Goal: Task Accomplishment & Management: Use online tool/utility

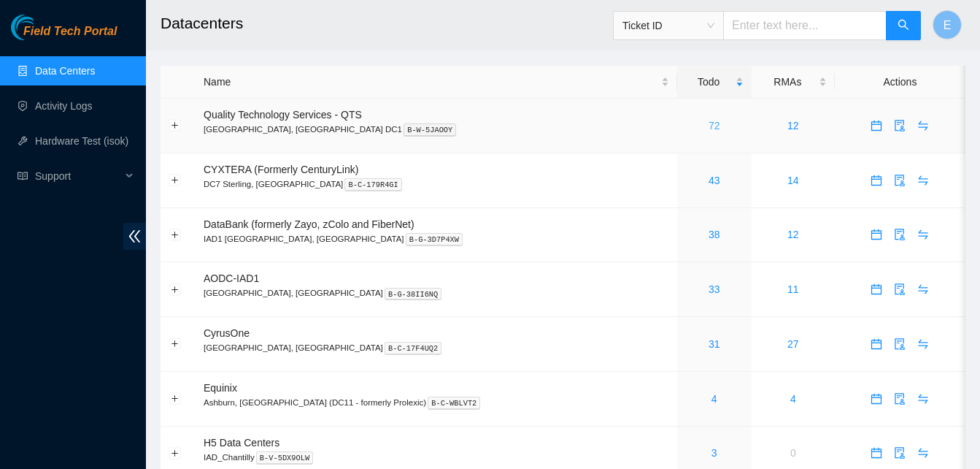
click at [709, 122] on link "72" at bounding box center [715, 126] width 12 height 12
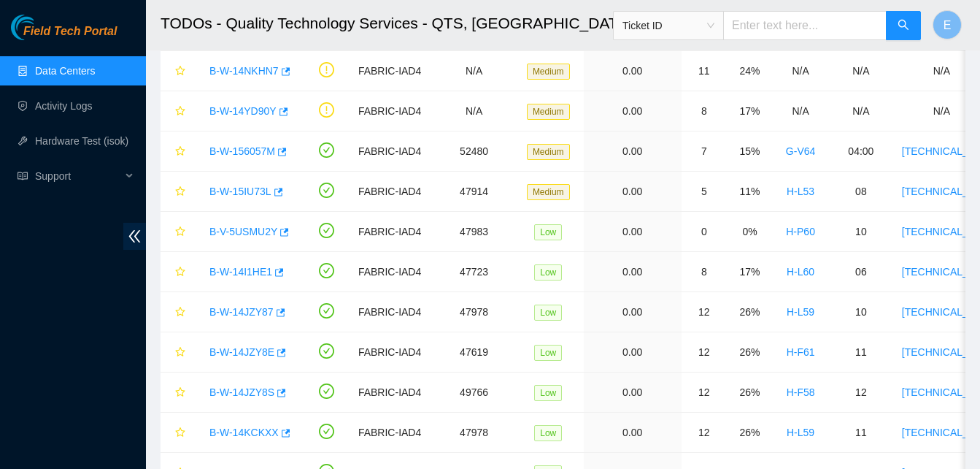
scroll to position [709, 0]
click at [282, 428] on icon "button" at bounding box center [286, 432] width 9 height 8
click at [105, 139] on link "Hardware Test (isok)" at bounding box center [81, 141] width 93 height 12
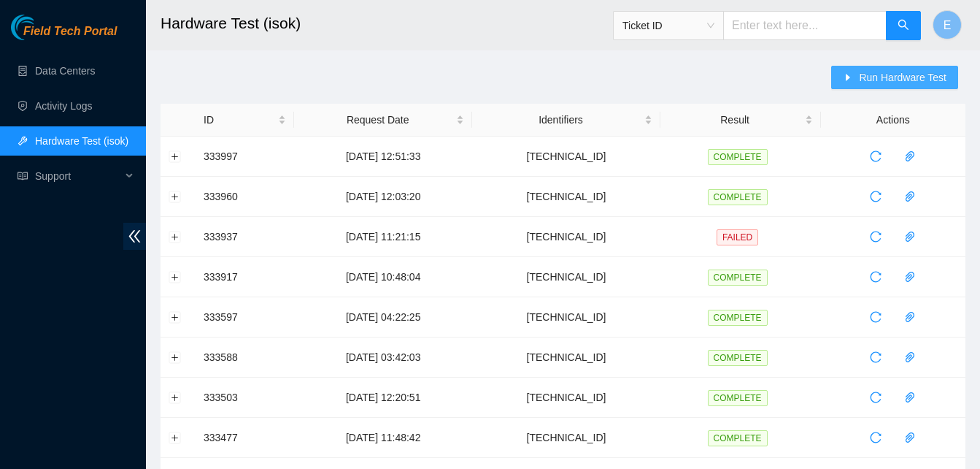
click at [893, 69] on span "Run Hardware Test" at bounding box center [903, 77] width 88 height 16
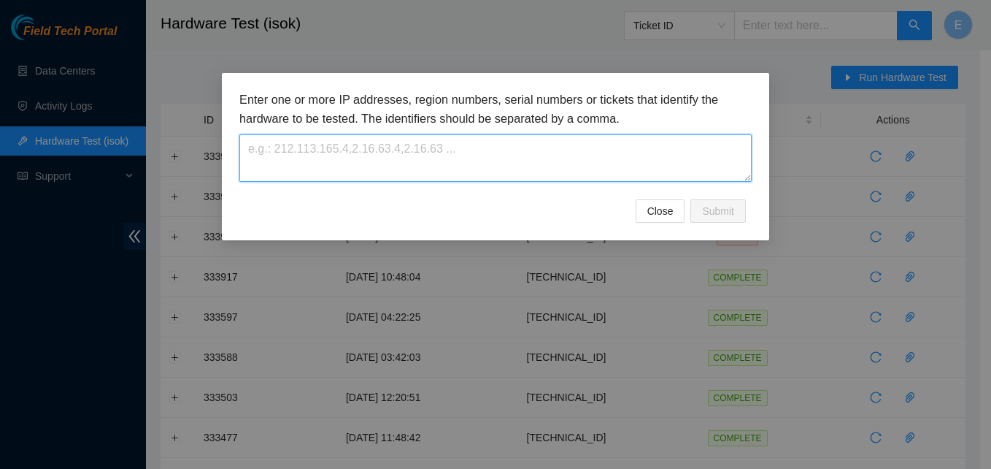
click at [448, 161] on textarea at bounding box center [495, 157] width 512 height 47
paste textarea "23.52.15.206"
type textarea "23.52.15.206"
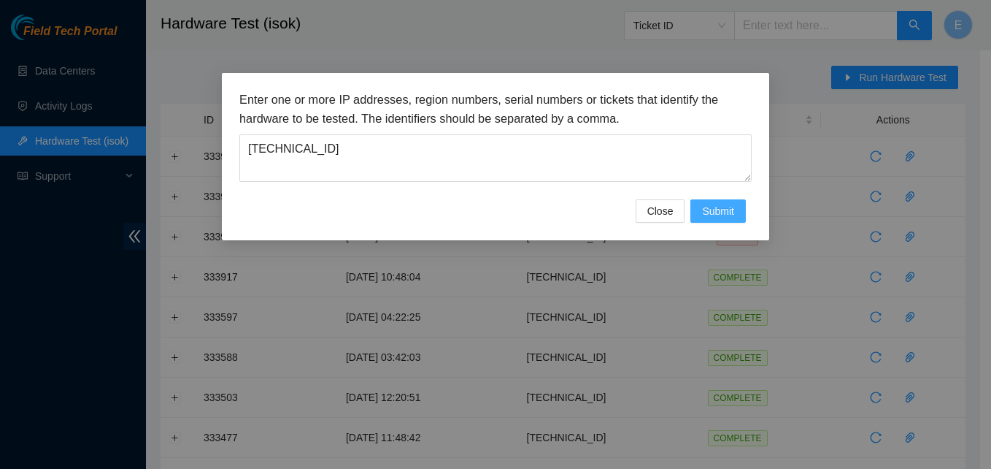
click at [728, 215] on span "Submit" at bounding box center [718, 211] width 32 height 16
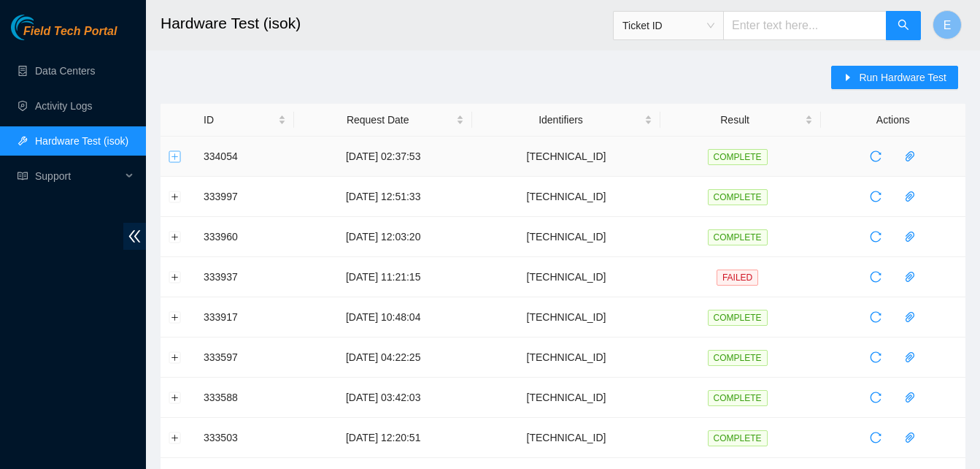
click at [178, 157] on button "Expand row" at bounding box center [175, 156] width 12 height 12
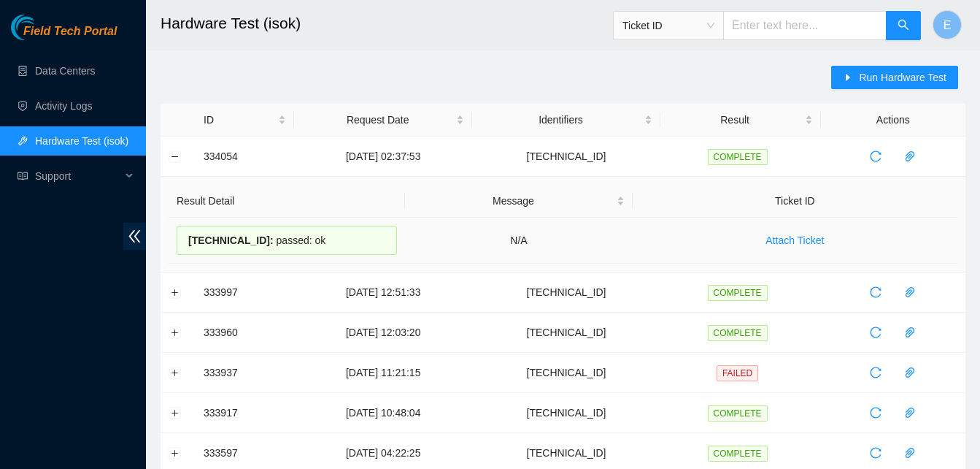
drag, startPoint x: 200, startPoint y: 153, endPoint x: 311, endPoint y: 242, distance: 142.7
copy tbody "334054 09-09-2025 02:37:53 23.52.15.206 COMPLETE Result Detail Message Ticket I…"
click at [174, 155] on button "Collapse row" at bounding box center [175, 156] width 12 height 12
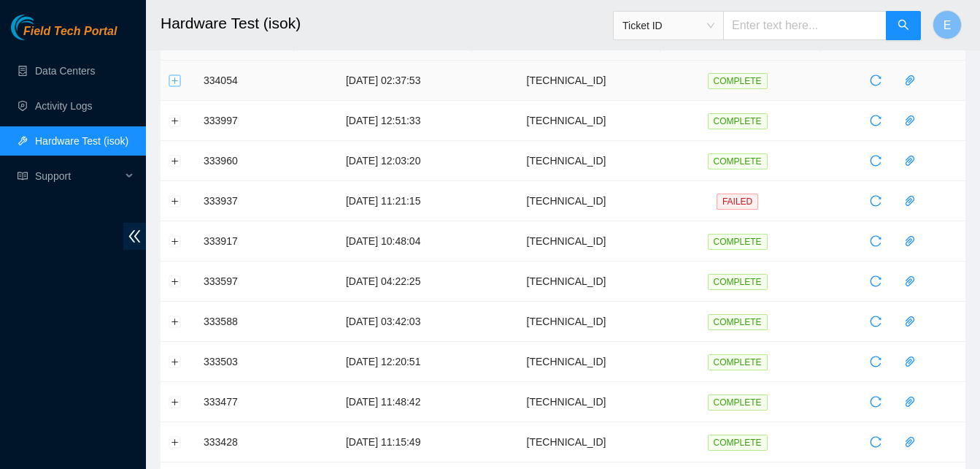
scroll to position [92, 0]
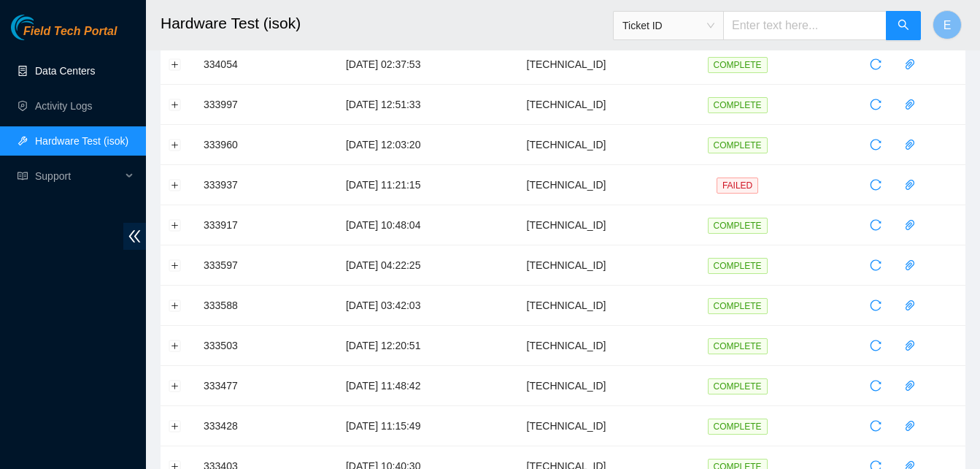
click at [60, 68] on link "Data Centers" at bounding box center [65, 71] width 60 height 12
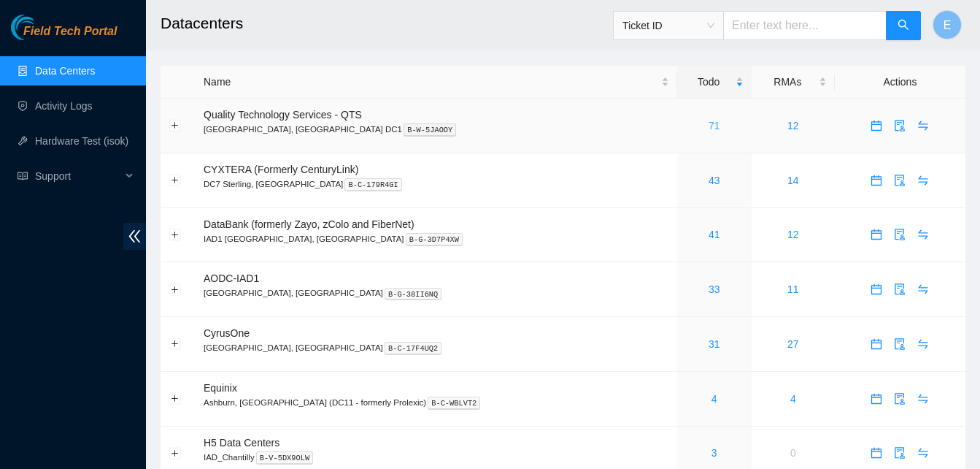
click at [709, 125] on link "71" at bounding box center [715, 126] width 12 height 12
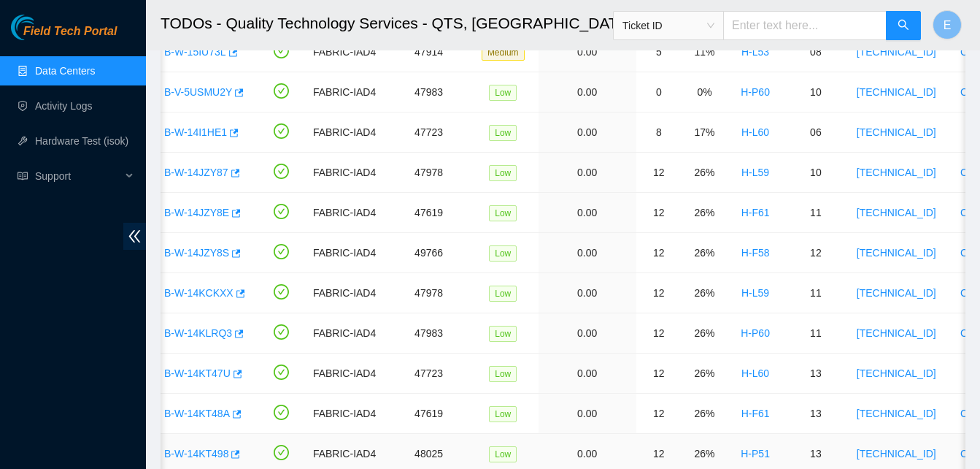
scroll to position [848, 0]
click at [237, 294] on icon "button" at bounding box center [239, 293] width 10 height 10
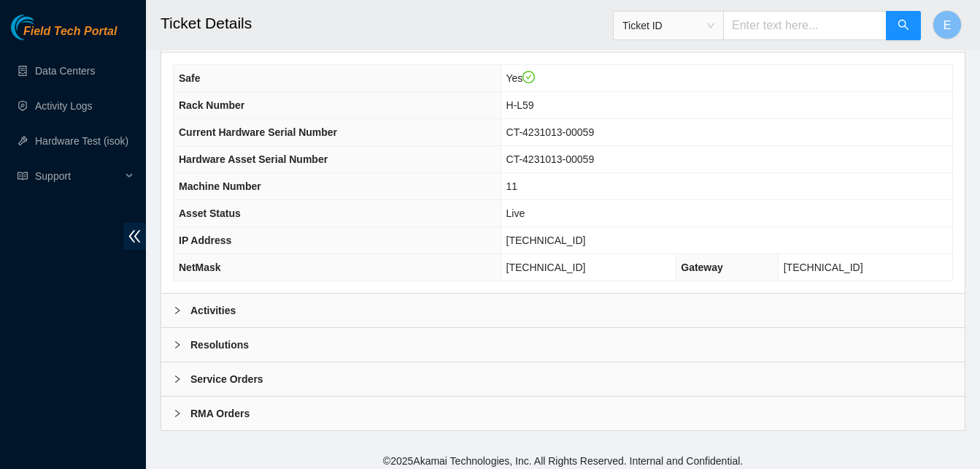
scroll to position [522, 0]
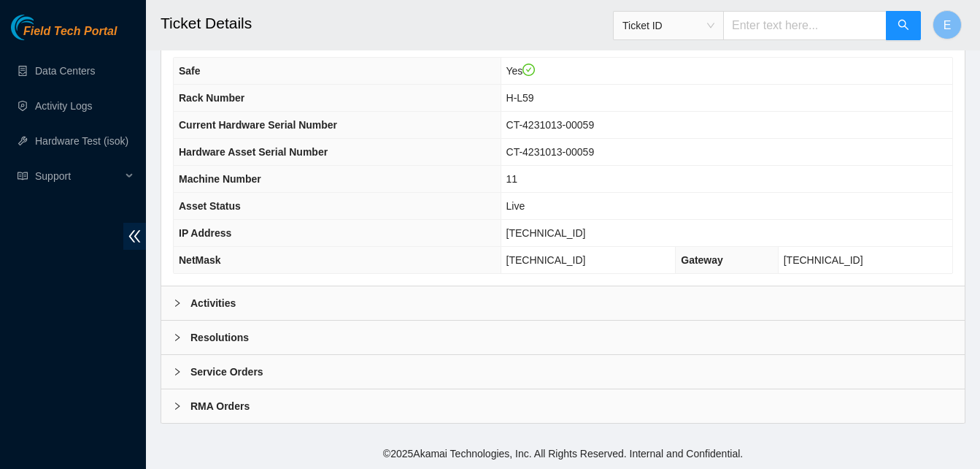
click at [205, 301] on b "Activities" at bounding box center [212, 303] width 45 height 16
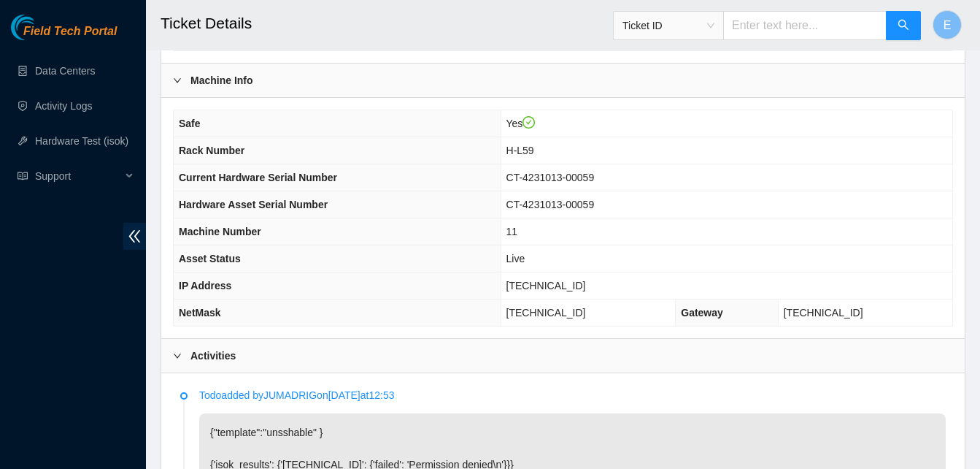
scroll to position [469, 0]
drag, startPoint x: 532, startPoint y: 289, endPoint x: 596, endPoint y: 290, distance: 64.2
click at [596, 290] on td "23.52.15.206" at bounding box center [727, 286] width 452 height 27
copy span "[TECHNICAL_ID]"
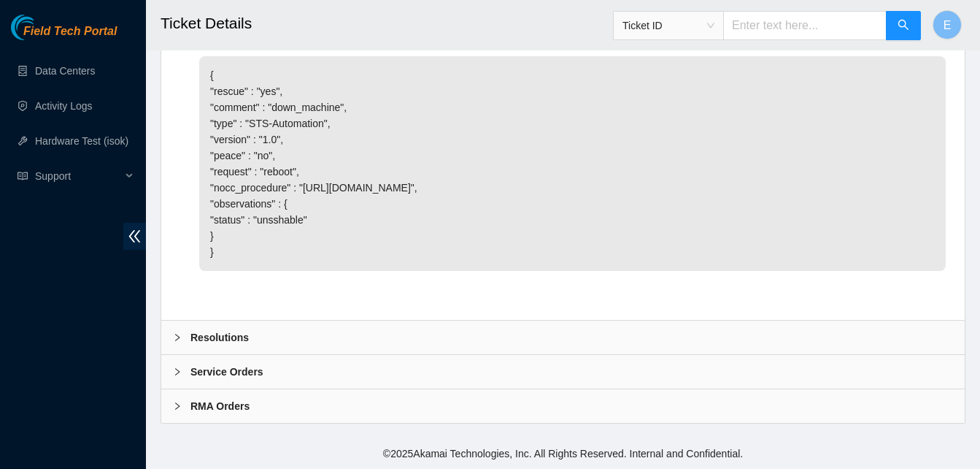
scroll to position [1108, 0]
click at [240, 337] on b "Resolutions" at bounding box center [219, 337] width 58 height 16
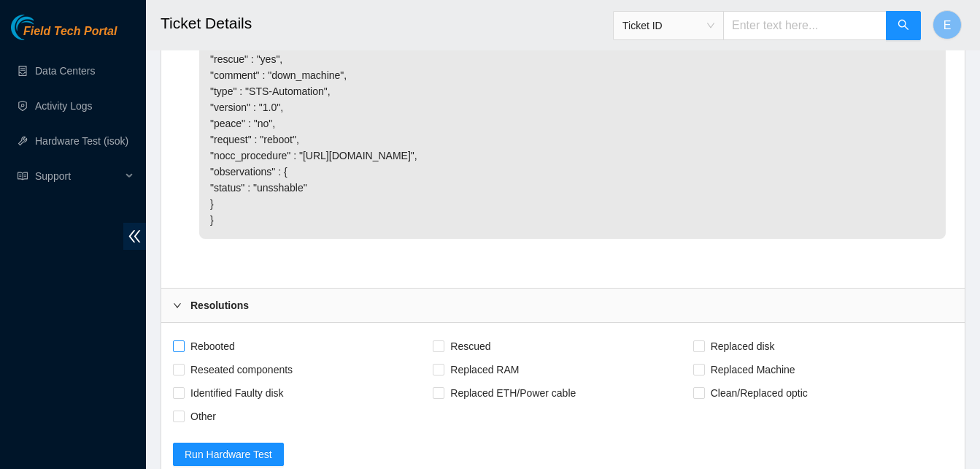
click at [182, 350] on input "Rebooted" at bounding box center [178, 345] width 10 height 10
checkbox input "true"
click at [439, 350] on input "Rescued" at bounding box center [438, 345] width 10 height 10
checkbox input "true"
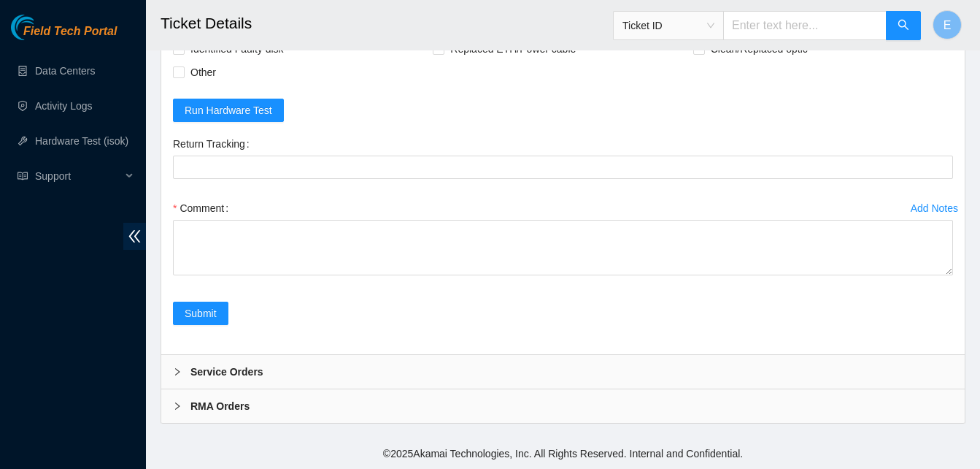
scroll to position [1484, 0]
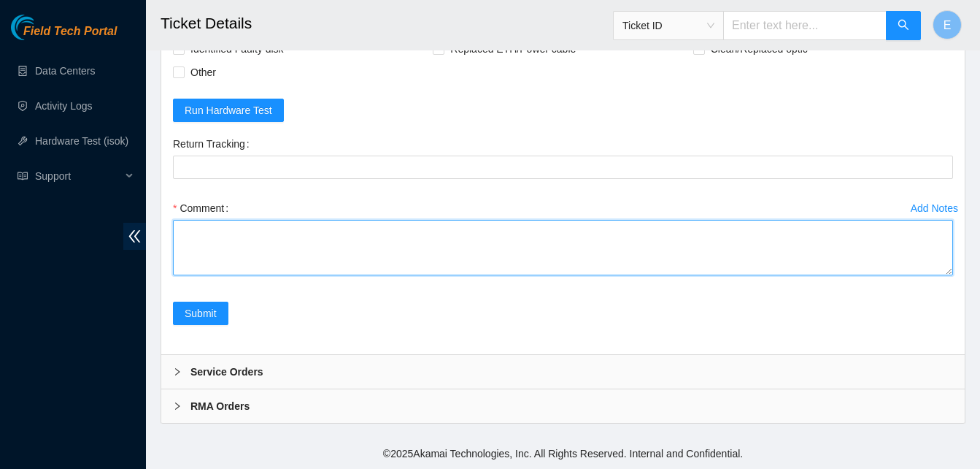
click at [195, 254] on textarea "Comment" at bounding box center [563, 247] width 780 height 55
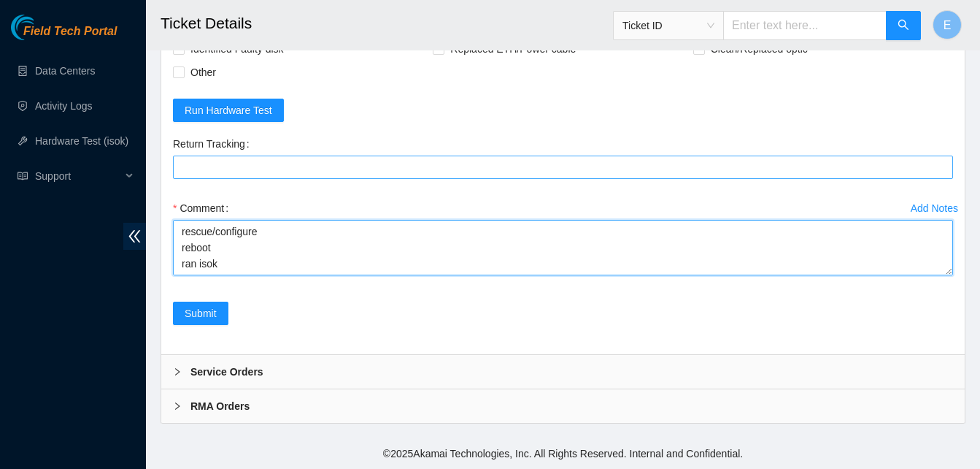
paste textarea "334054 09-09-2025 02:37:53 23.52.15.206 COMPLETE Result Detail Message Ticket I…"
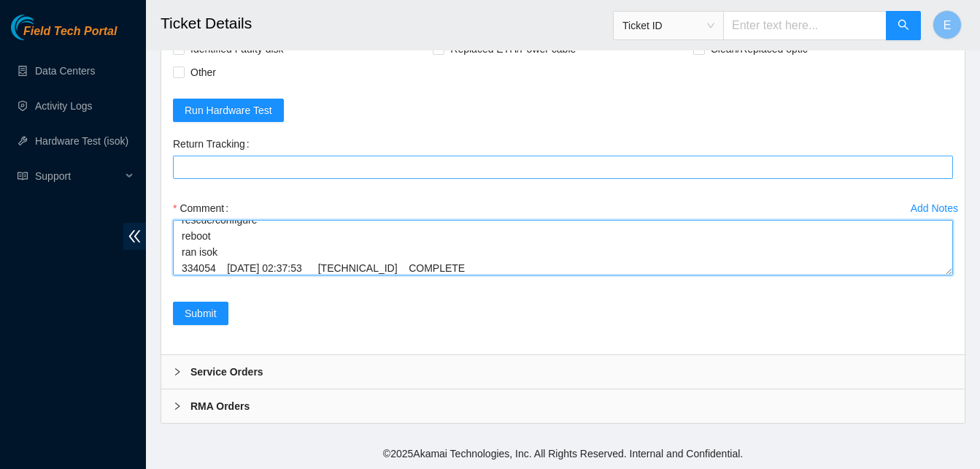
scroll to position [124, 0]
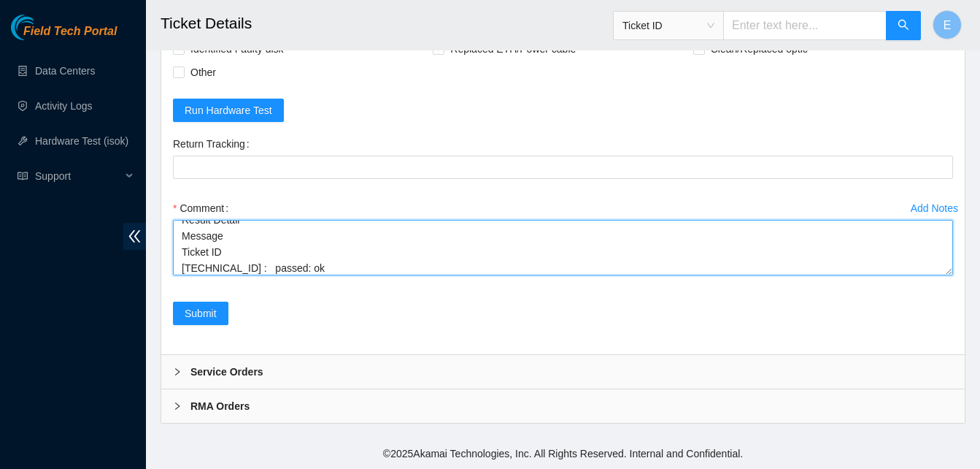
type textarea "verify rack and server verify sn rebooted server rescue/configure reboot ran is…"
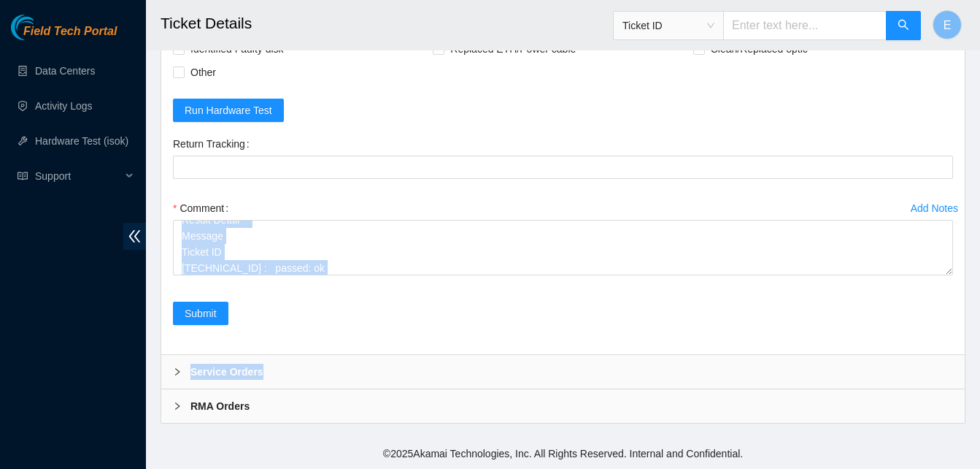
drag, startPoint x: 945, startPoint y: 275, endPoint x: 943, endPoint y: 383, distance: 108.0
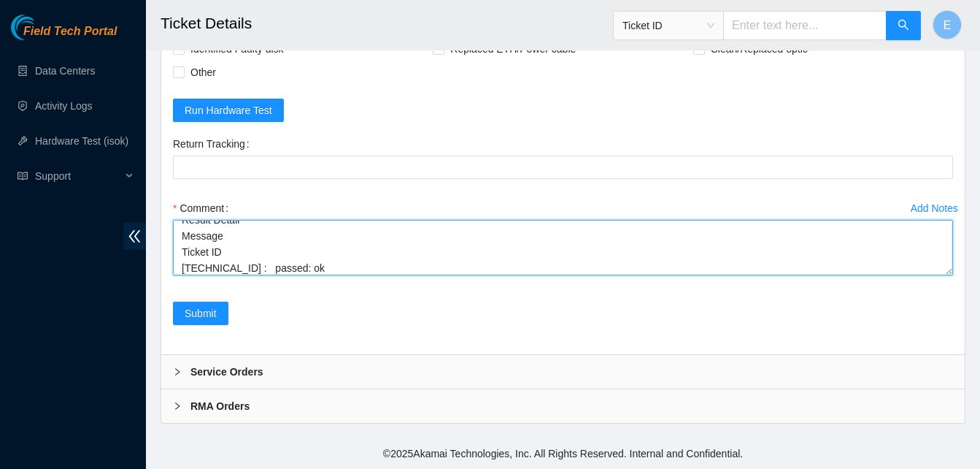
drag, startPoint x: 943, startPoint y: 383, endPoint x: 928, endPoint y: 269, distance: 115.5
click at [928, 269] on textarea "verify rack and server verify sn rebooted server rescue/configure reboot ran is…" at bounding box center [563, 247] width 780 height 55
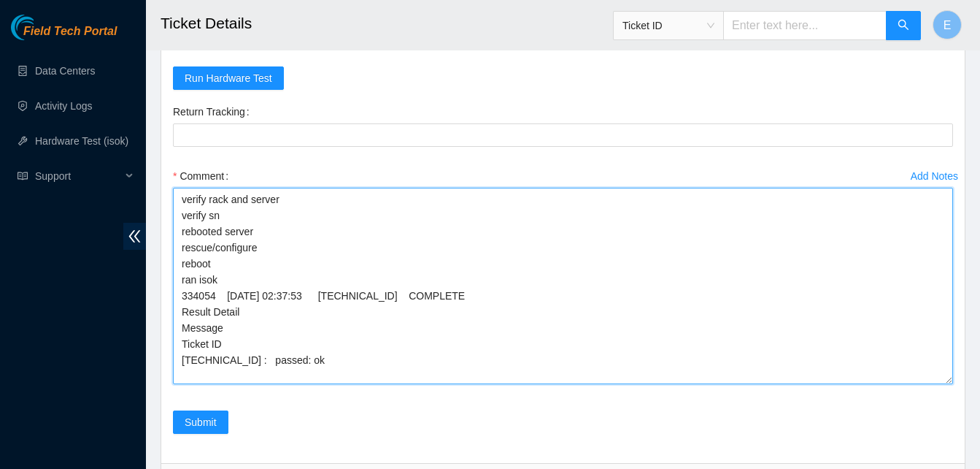
scroll to position [0, 0]
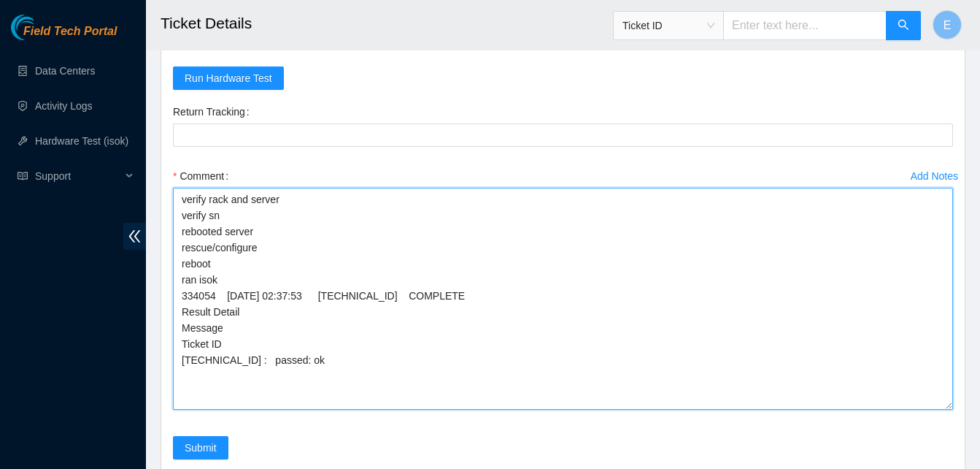
drag, startPoint x: 947, startPoint y: 274, endPoint x: 942, endPoint y: 442, distance: 168.6
click at [942, 409] on textarea "verify rack and server verify sn rebooted server rescue/configure reboot ran is…" at bounding box center [563, 299] width 780 height 222
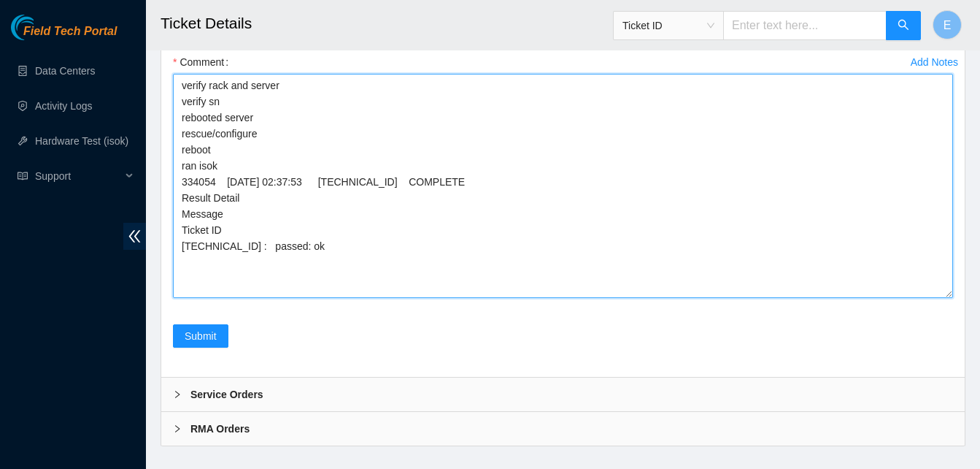
scroll to position [1601, 0]
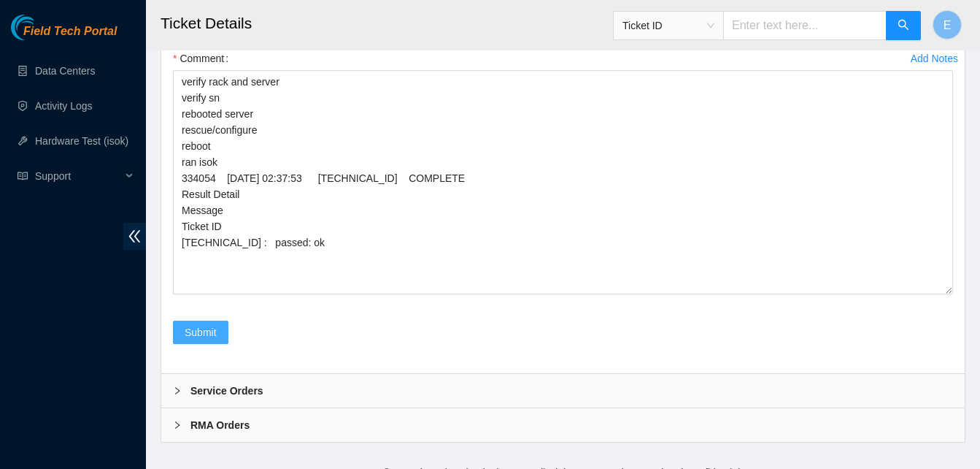
click at [205, 340] on span "Submit" at bounding box center [201, 332] width 32 height 16
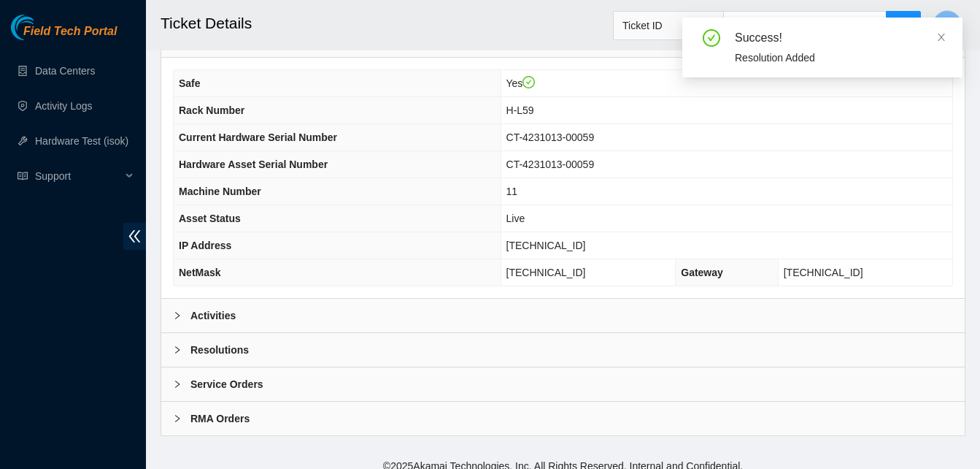
scroll to position [522, 0]
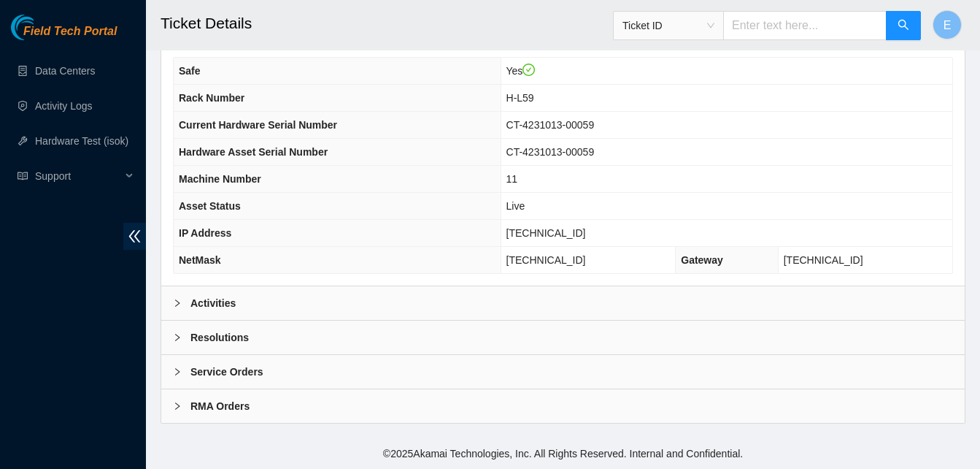
click at [225, 299] on b "Activities" at bounding box center [212, 303] width 45 height 16
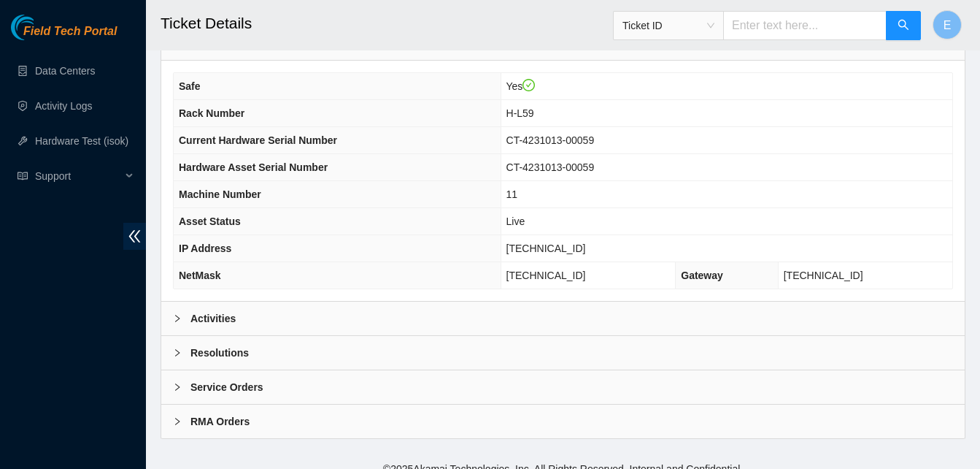
scroll to position [507, 0]
click at [222, 319] on b "Activities" at bounding box center [212, 317] width 45 height 16
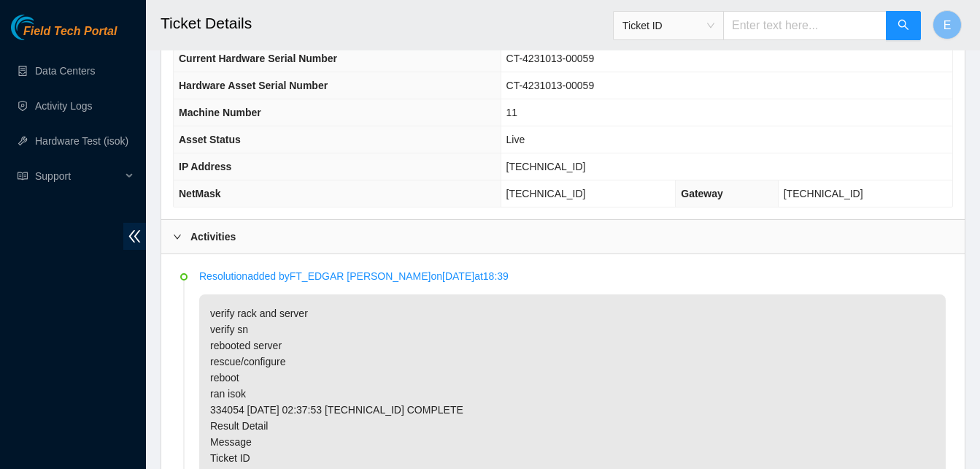
scroll to position [588, 0]
click at [213, 234] on b "Activities" at bounding box center [212, 237] width 45 height 16
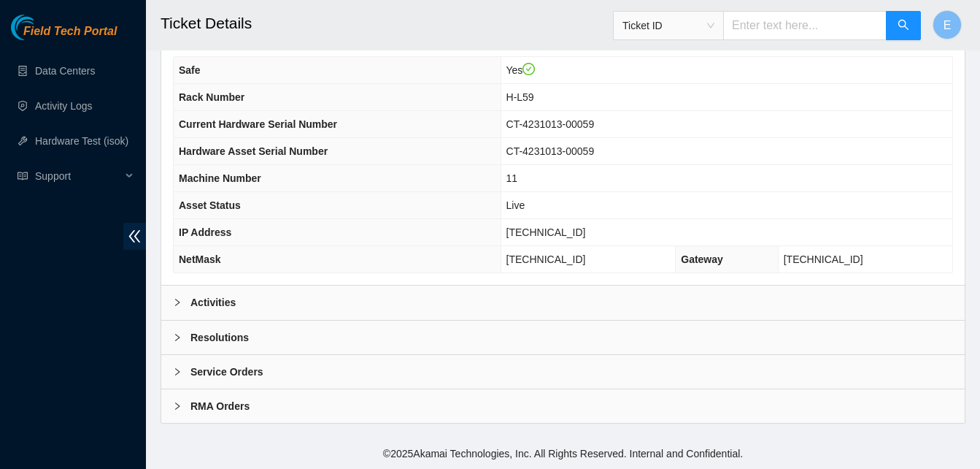
scroll to position [522, 0]
click at [216, 302] on b "Activities" at bounding box center [212, 303] width 45 height 16
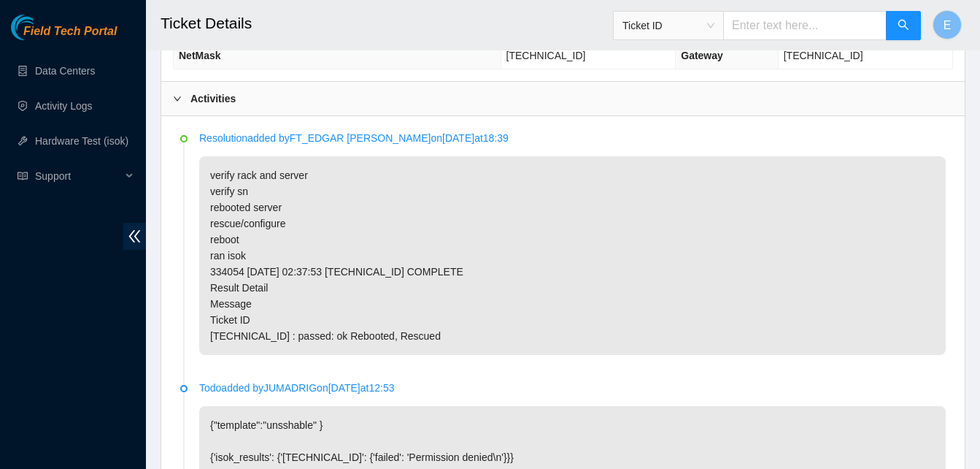
scroll to position [727, 0]
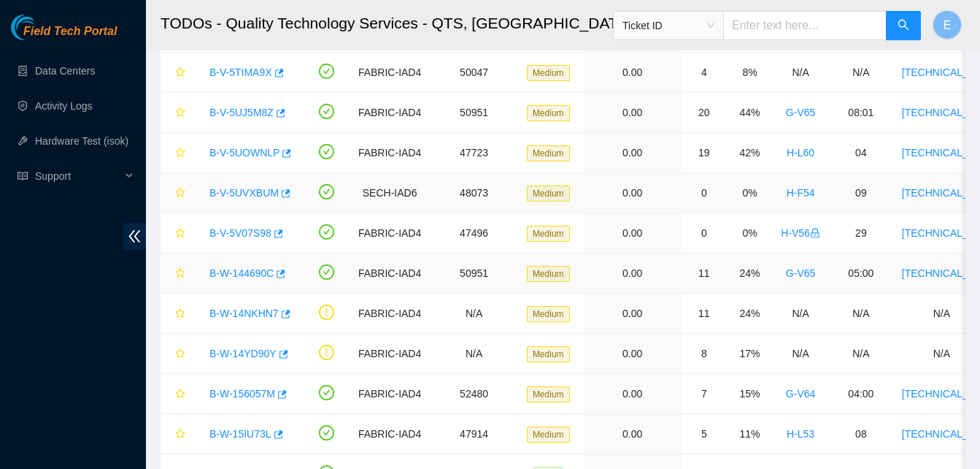
scroll to position [466, 0]
click at [282, 276] on icon "button" at bounding box center [281, 273] width 9 height 8
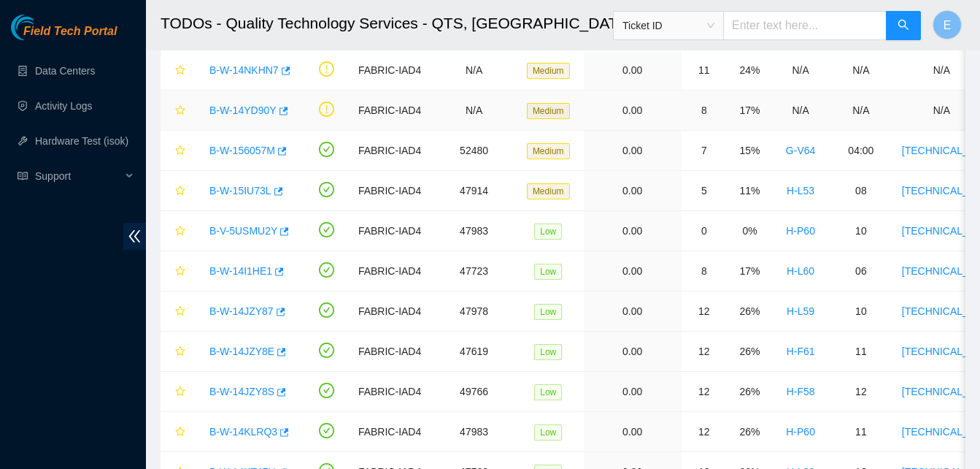
scroll to position [709, 0]
click at [280, 349] on icon "button" at bounding box center [281, 351] width 9 height 8
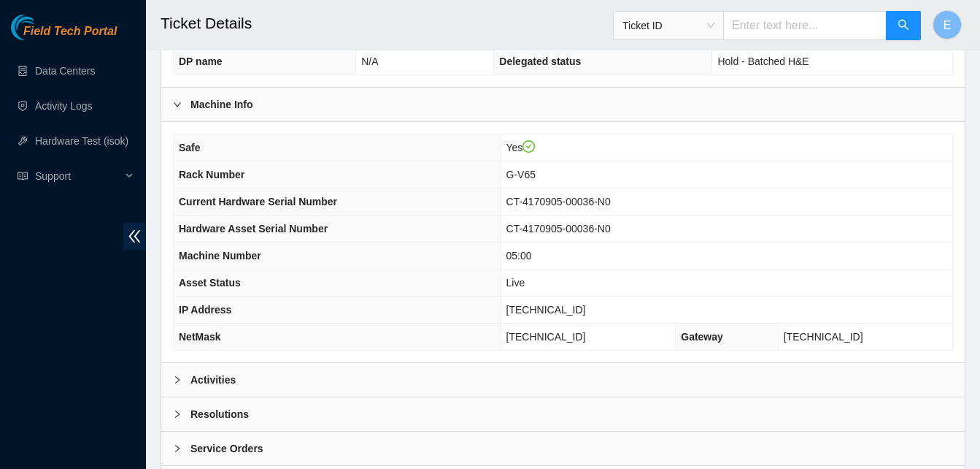
scroll to position [522, 0]
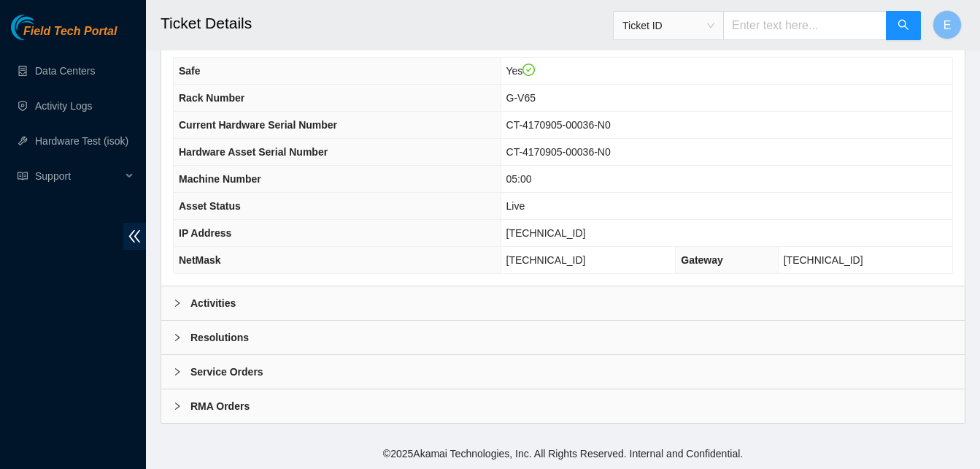
click at [215, 300] on b "Activities" at bounding box center [212, 303] width 45 height 16
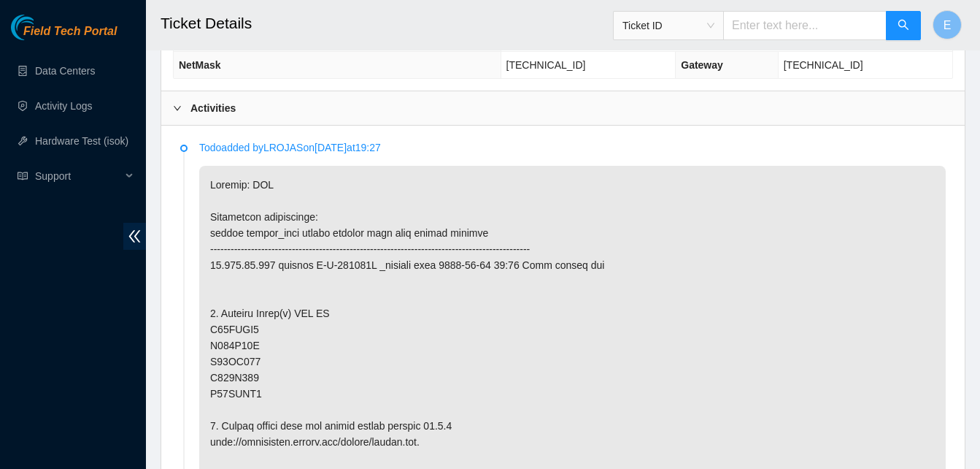
scroll to position [717, 0]
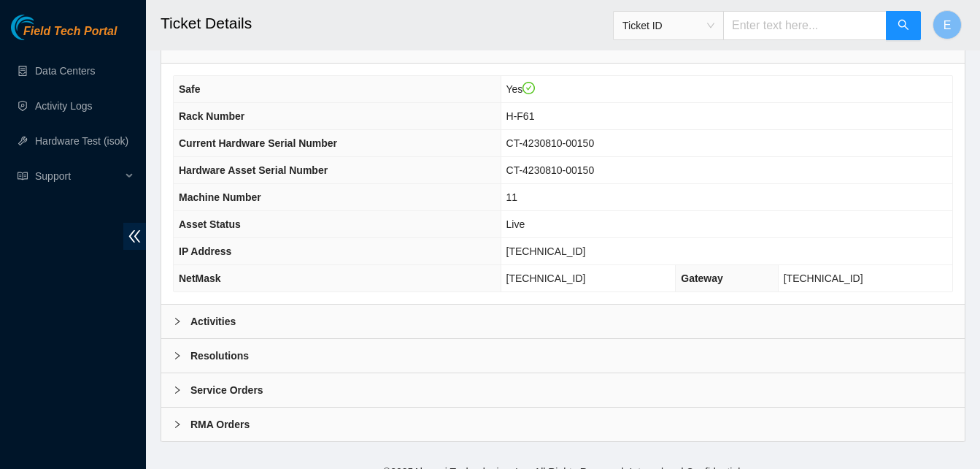
scroll to position [504, 0]
click at [213, 317] on b "Activities" at bounding box center [212, 320] width 45 height 16
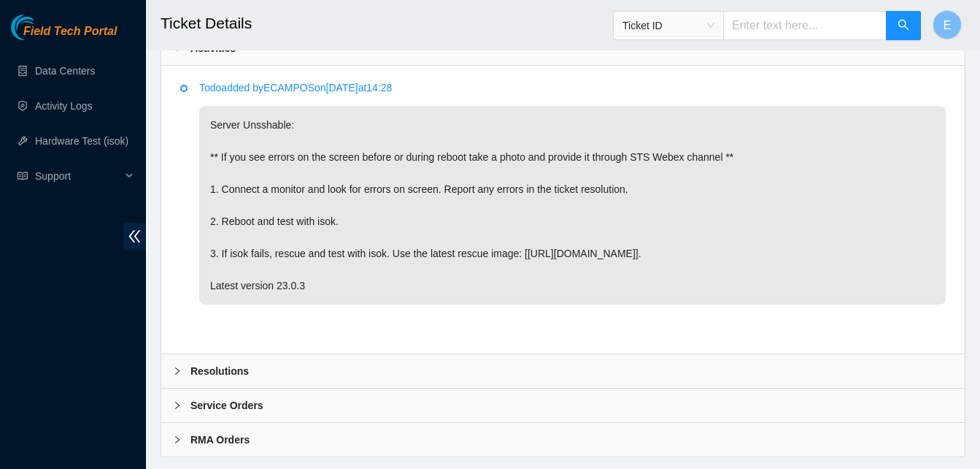
scroll to position [777, 0]
